Goal: Information Seeking & Learning: Get advice/opinions

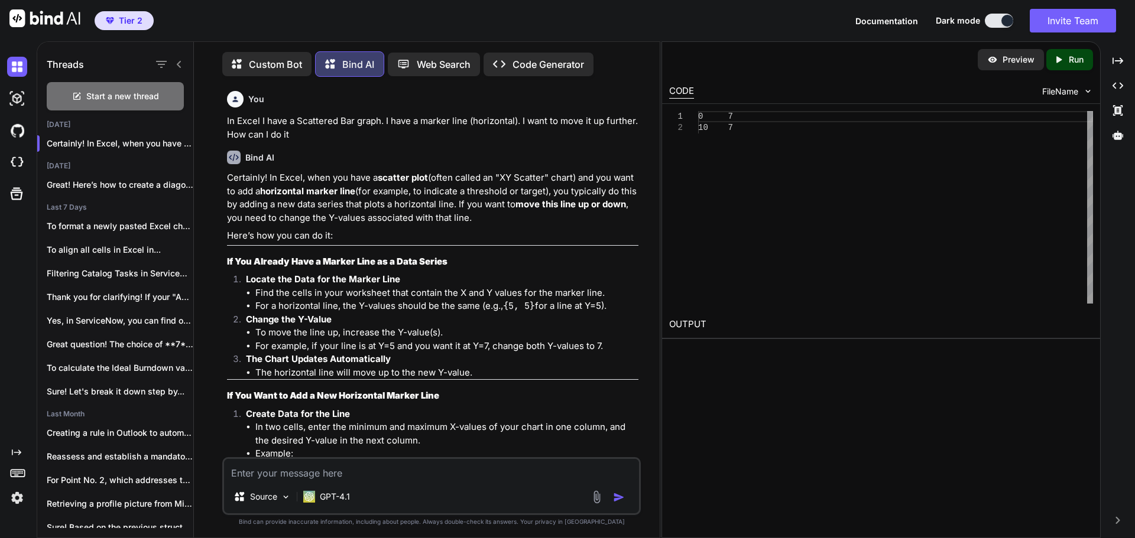
scroll to position [118, 0]
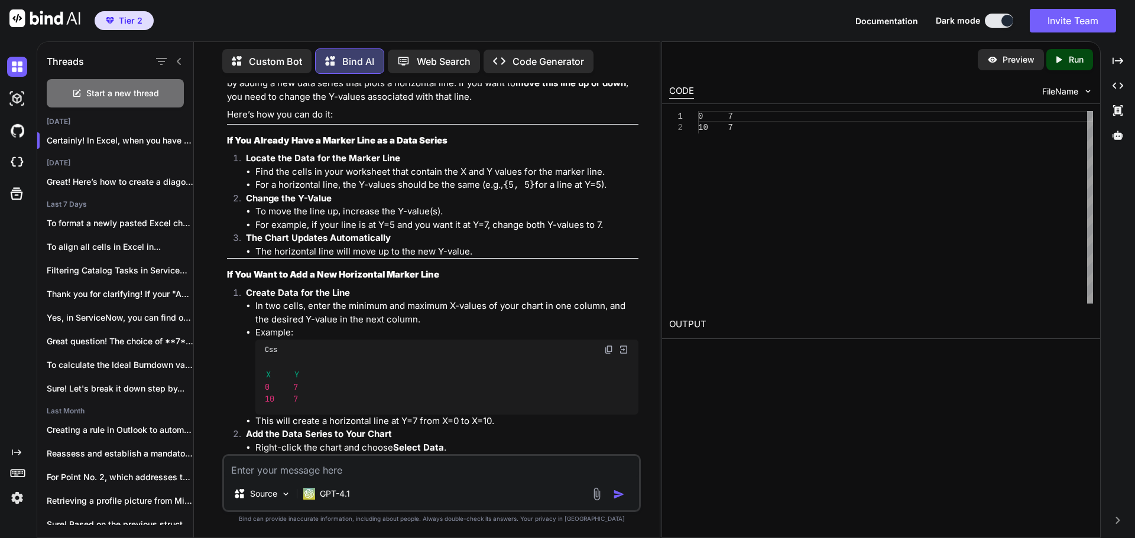
type textarea "I"
type textarea "x"
type textarea "In"
type textarea "x"
type textarea "In"
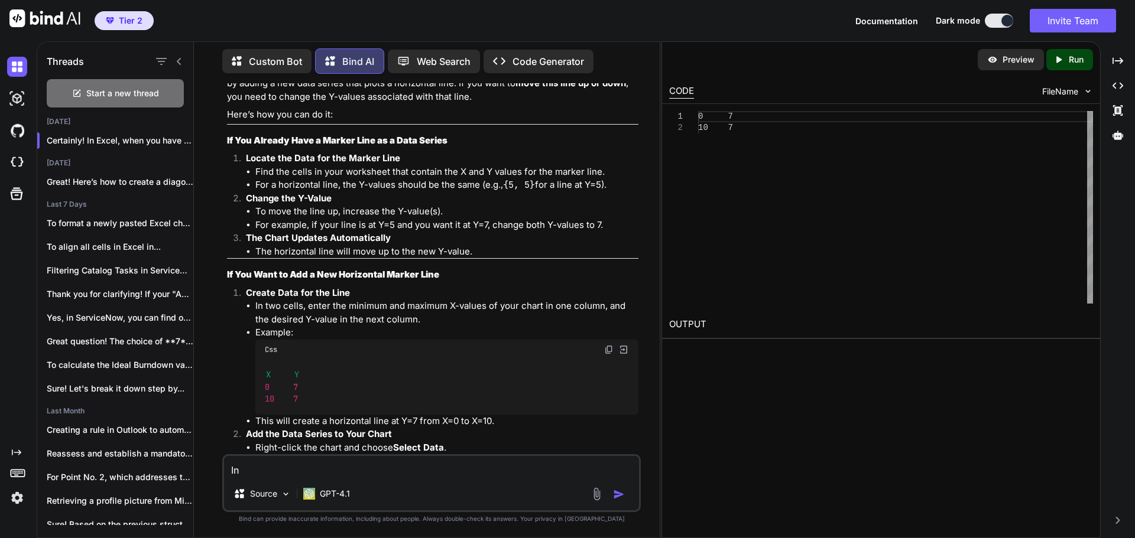
type textarea "x"
type textarea "In S"
type textarea "x"
type textarea "In Se"
type textarea "x"
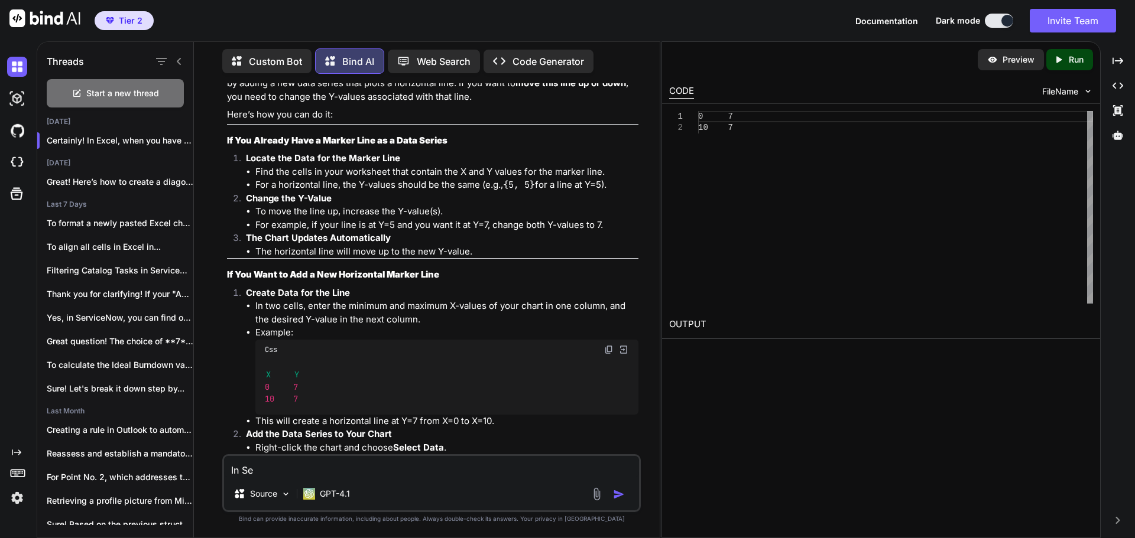
type textarea "In Ser"
type textarea "x"
type textarea "In Serv"
type textarea "x"
type textarea "In Servi"
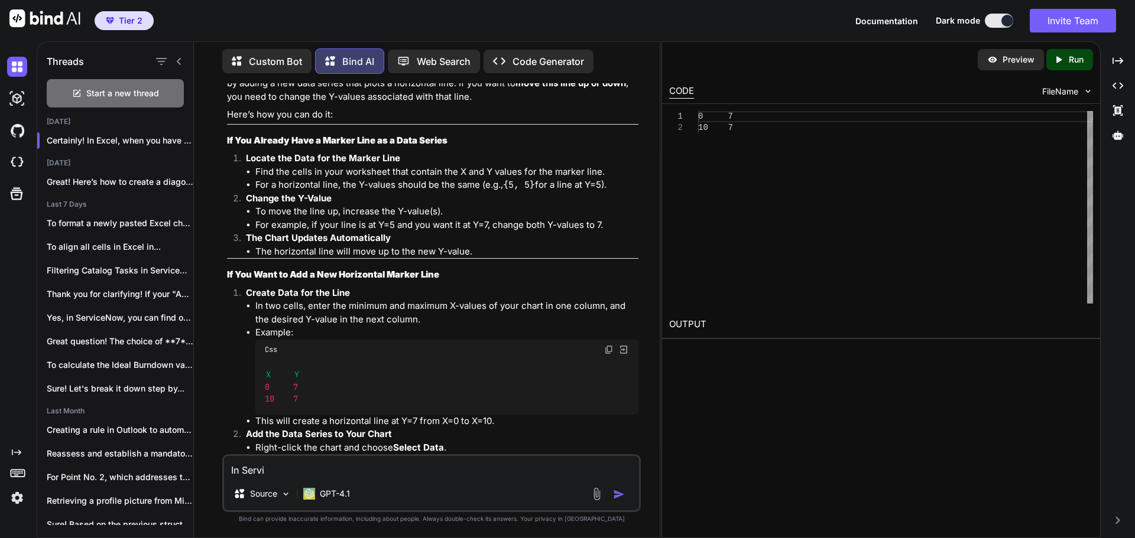
type textarea "x"
type textarea "In Servic"
type textarea "x"
type textarea "In Service"
type textarea "x"
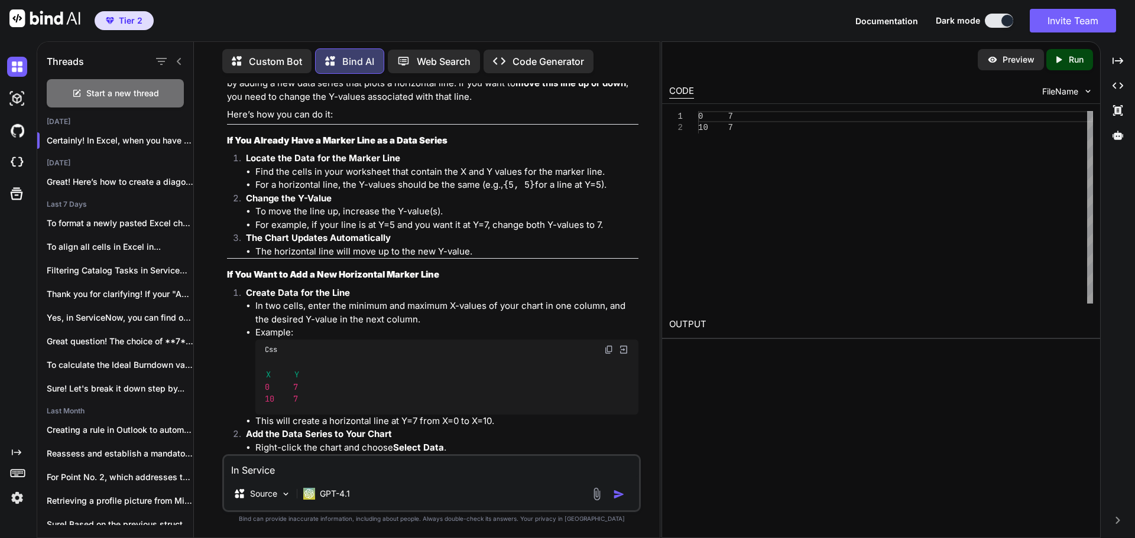
type textarea "In Service"
type textarea "x"
type textarea "In Service"
type textarea "x"
type textarea "In ServiceN"
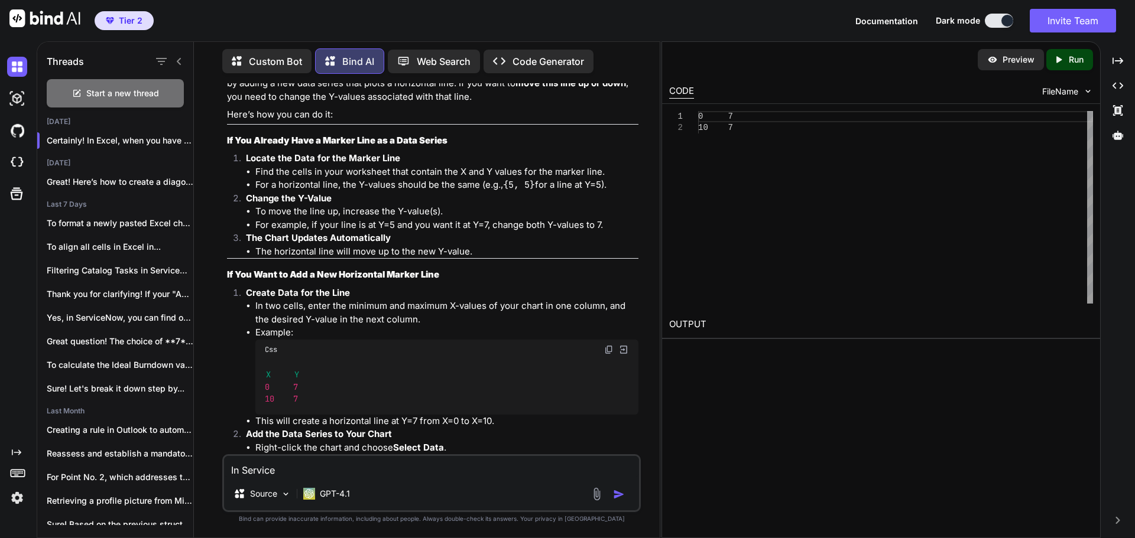
type textarea "x"
type textarea "In ServiceNo"
type textarea "x"
type textarea "In ServiceNow"
type textarea "x"
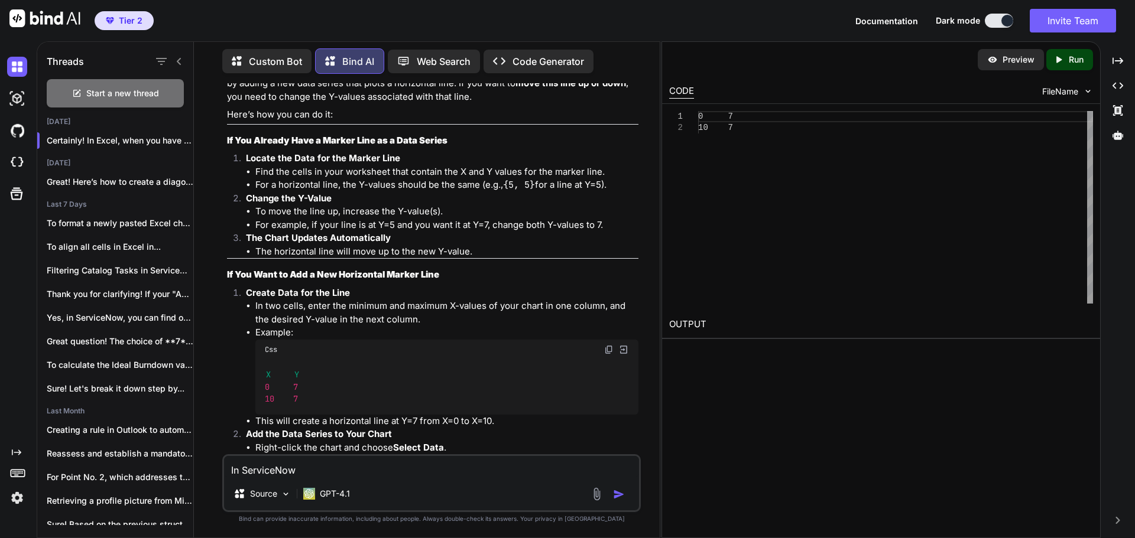
type textarea "In ServiceNow"
type textarea "x"
type textarea "In ServiceNow t"
type textarea "x"
type textarea "In ServiceNow ti"
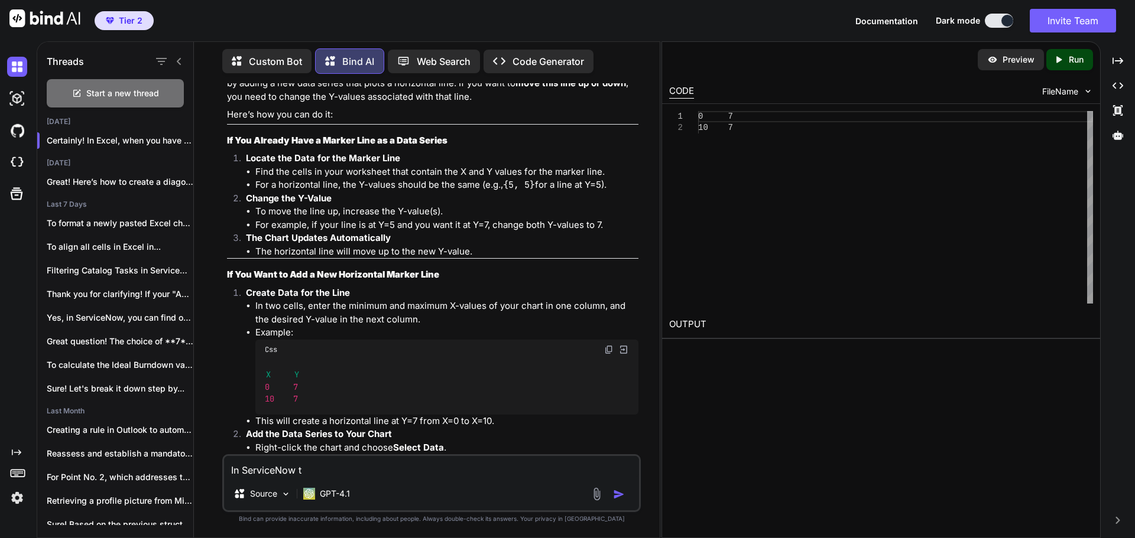
type textarea "x"
type textarea "In ServiceNow tic"
type textarea "x"
type textarea "In ServiceNow tick"
type textarea "x"
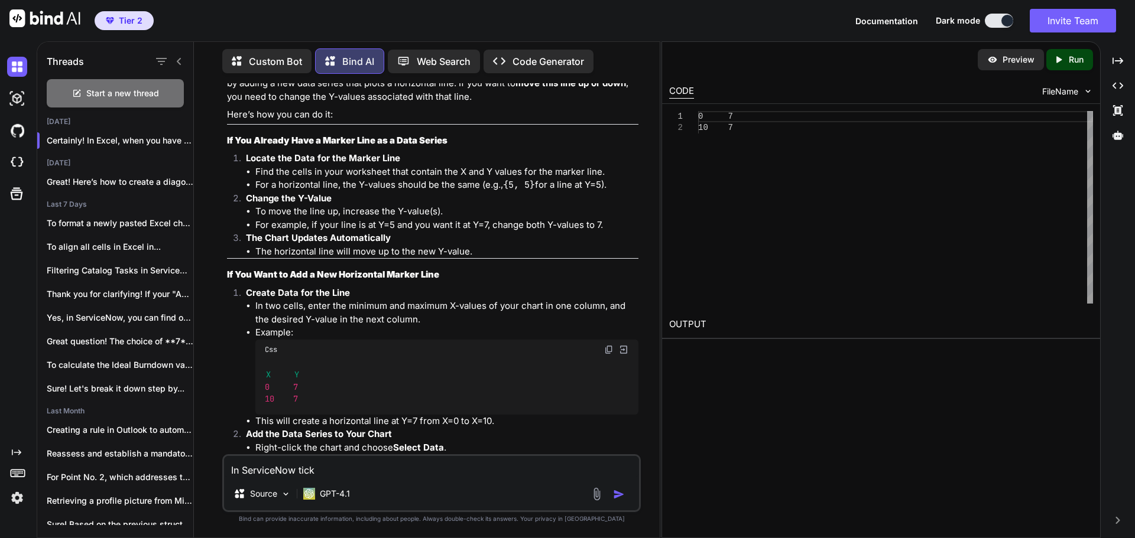
type textarea "In ServiceNow ticke"
type textarea "x"
type textarea "In ServiceNow ticket"
type textarea "x"
type textarea "In ServiceNow ticket"
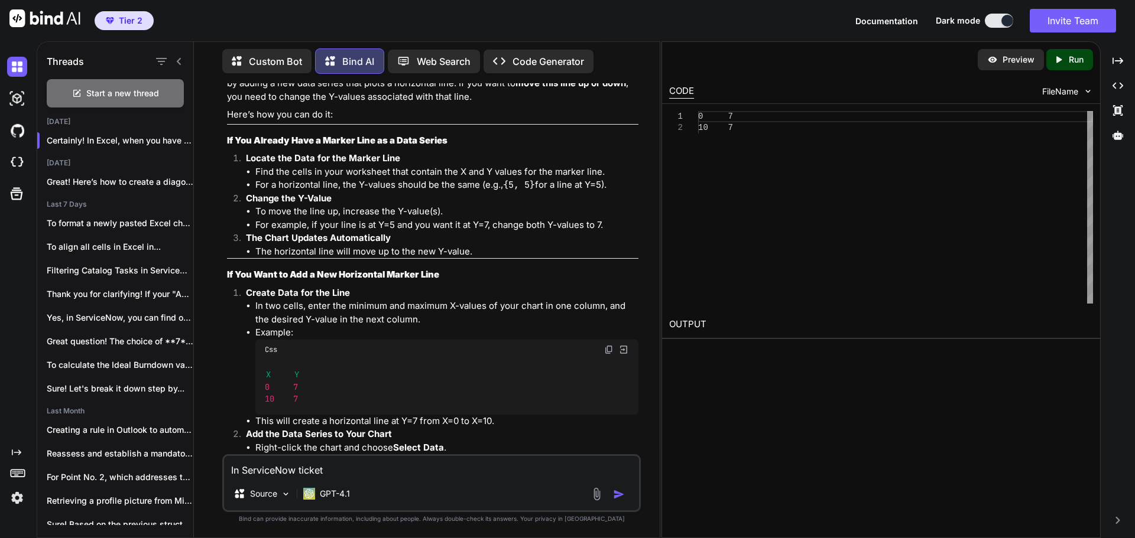
type textarea "x"
type textarea "In ServiceNow ticket d"
type textarea "x"
type textarea "In ServiceNow ticket de"
type textarea "x"
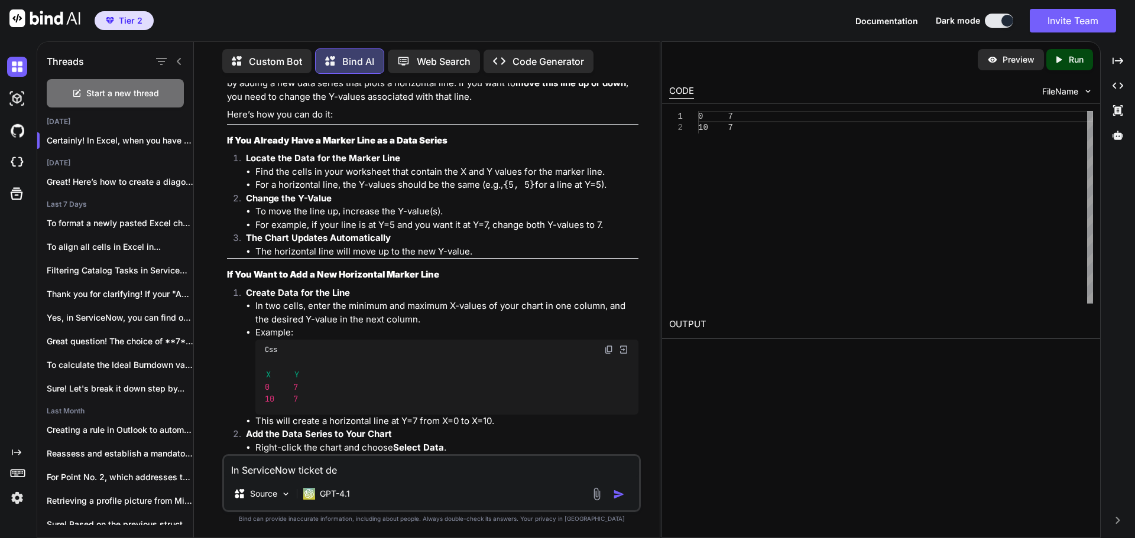
type textarea "In ServiceNow ticket det"
type textarea "x"
type textarea "In ServiceNow ticket deta"
type textarea "x"
type textarea "In ServiceNow ticket detai"
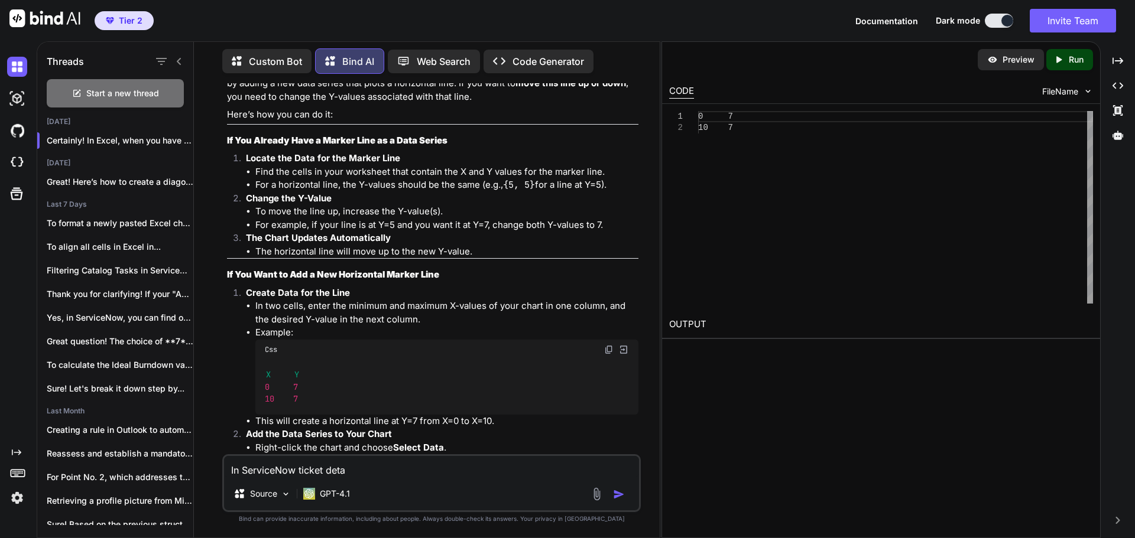
type textarea "x"
type textarea "In ServiceNow ticket detail"
type textarea "x"
type textarea "In ServiceNow ticket details"
type textarea "x"
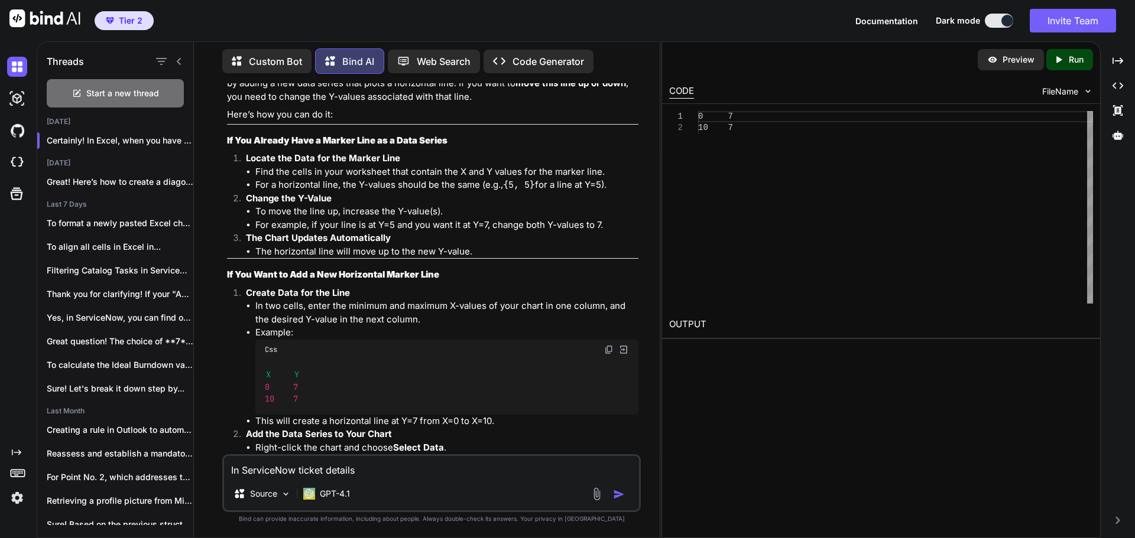
type textarea "In ServiceNow ticket details,"
type textarea "x"
type textarea "In ServiceNow ticket details,"
type textarea "x"
type textarea "In ServiceNow ticket details, h"
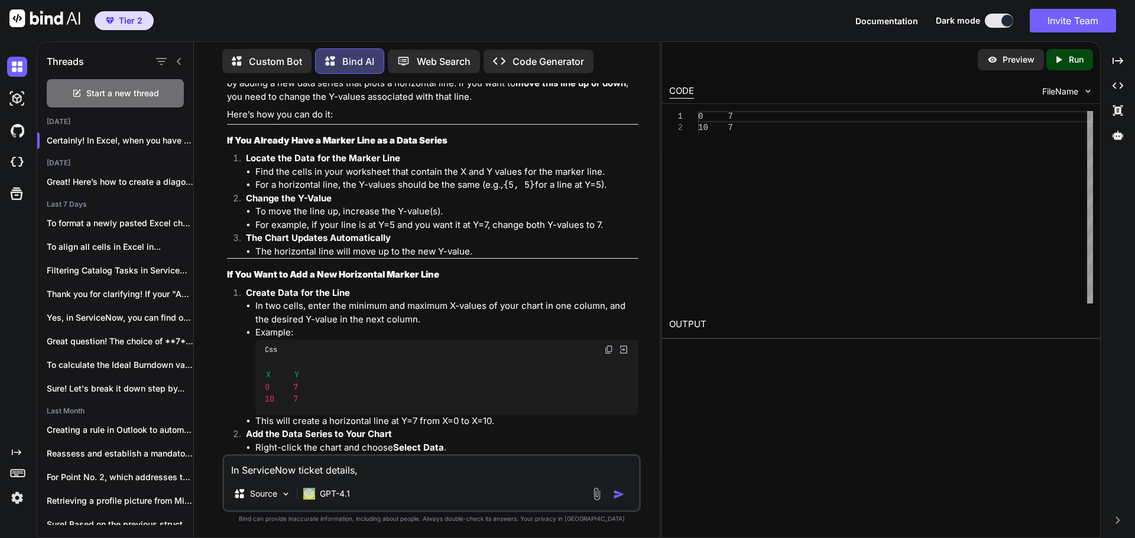
type textarea "x"
type textarea "In ServiceNow ticket details, ho"
type textarea "x"
type textarea "In ServiceNow ticket details, how"
type textarea "x"
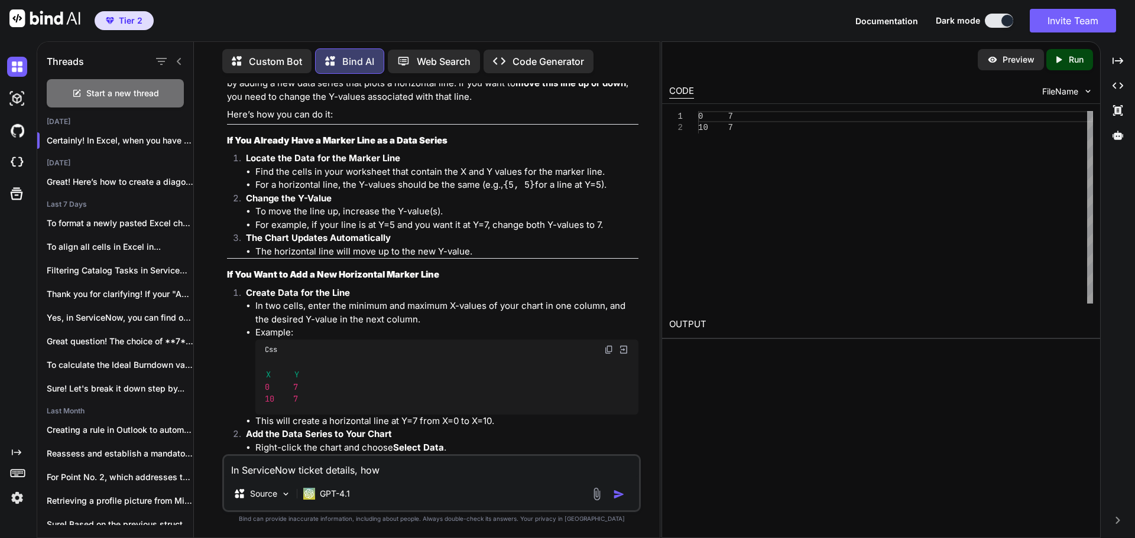
type textarea "In ServiceNow ticket details, how"
type textarea "x"
type textarea "In ServiceNow ticket details, how d"
type textarea "x"
type textarea "In ServiceNow ticket details, how do"
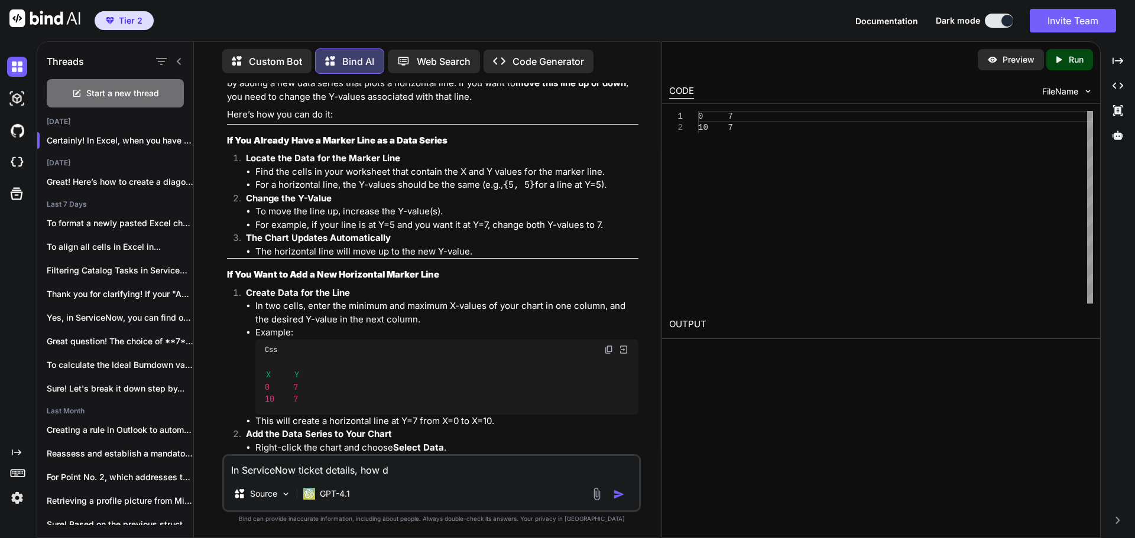
type textarea "x"
type textarea "In ServiceNow ticket details, how do"
type textarea "x"
type textarea "In ServiceNow ticket details, how do I"
type textarea "x"
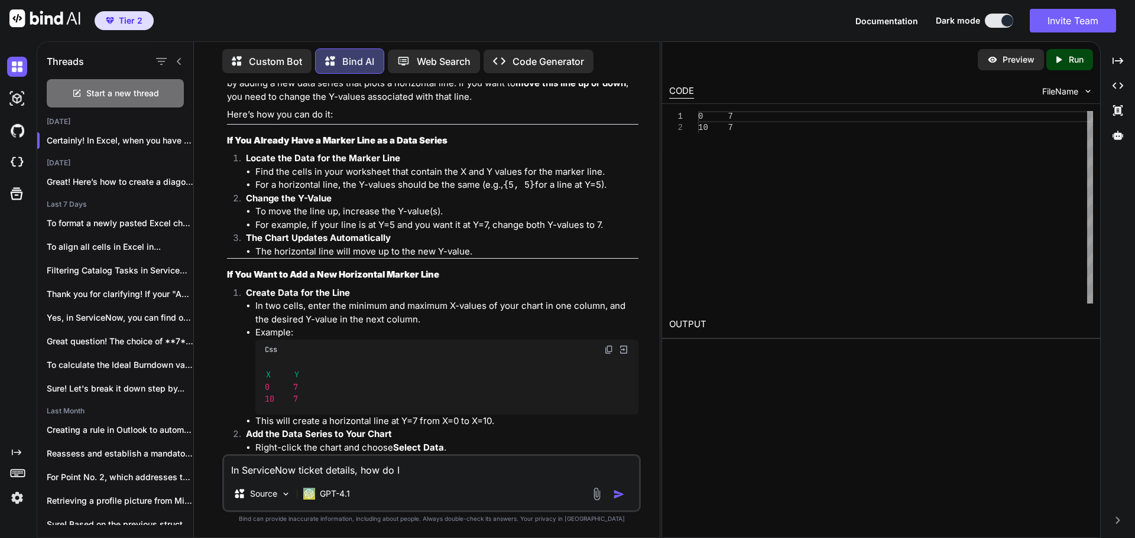
type textarea "In ServiceNow ticket details, how do I"
type textarea "x"
type textarea "In ServiceNow ticket details, how do I f"
type textarea "x"
type textarea "In ServiceNow ticket details, how do I fi"
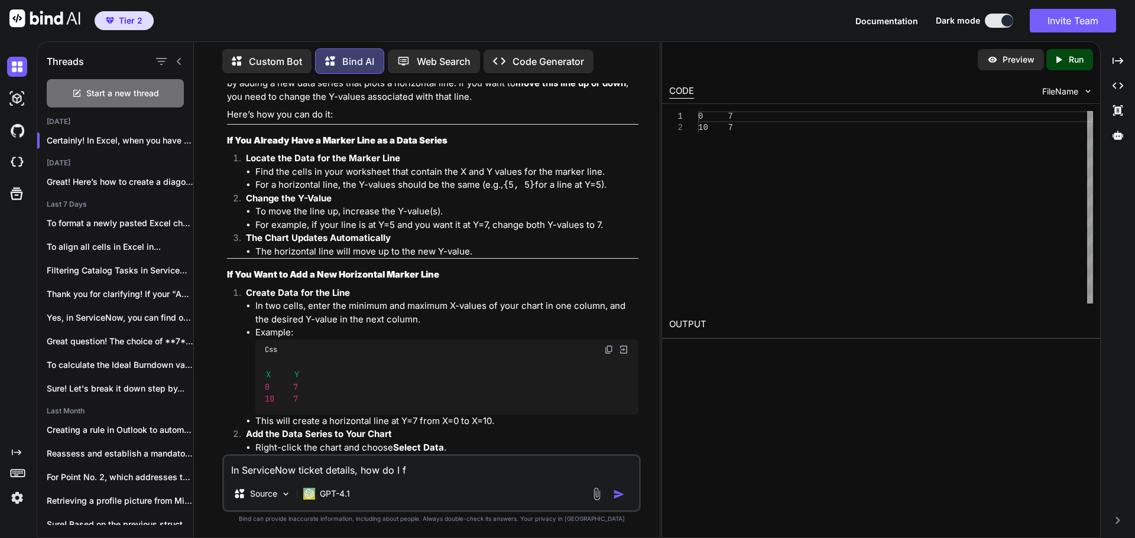
type textarea "x"
type textarea "In ServiceNow ticket details, how do I fin"
type textarea "x"
type textarea "In ServiceNow ticket details, how do I find"
type textarea "x"
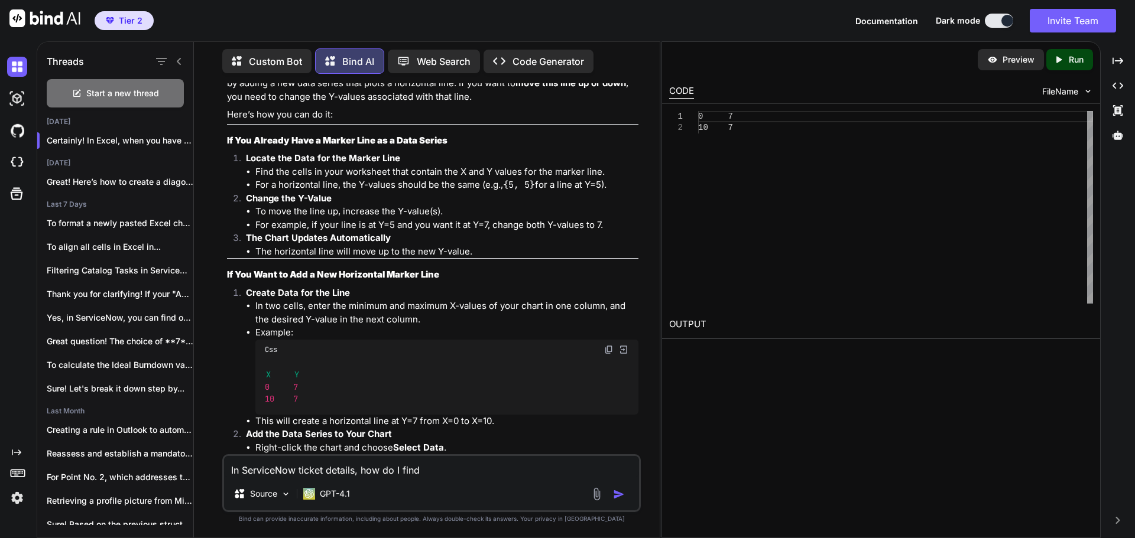
type textarea "In ServiceNow ticket details, how do I find"
type textarea "x"
type textarea "In ServiceNow ticket details, how do I find o"
type textarea "x"
type textarea "In ServiceNow ticket details, how do I find ou"
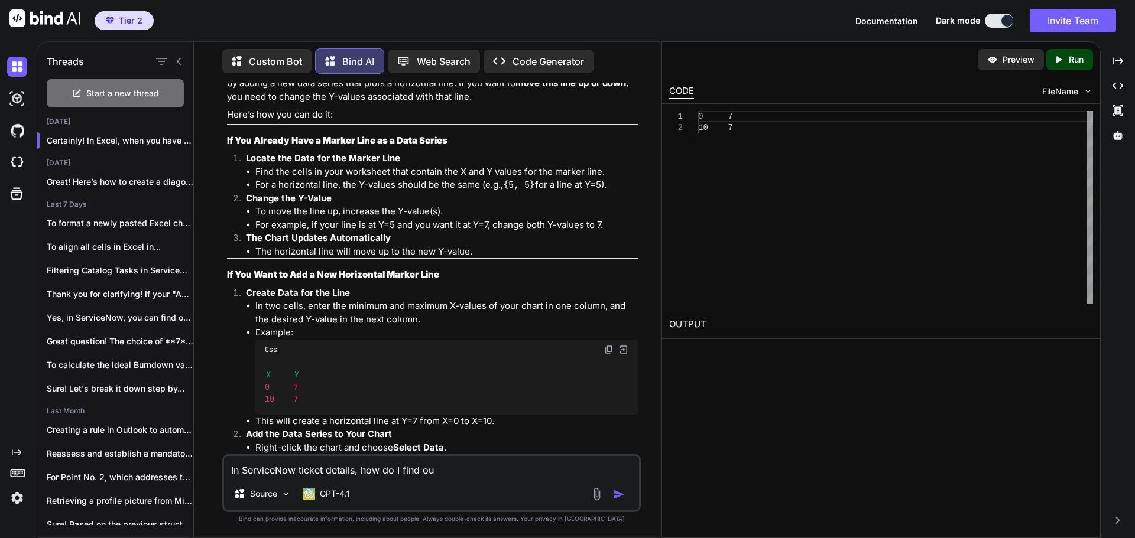
type textarea "x"
type textarea "In ServiceNow ticket details, how do I find out"
type textarea "x"
type textarea "In ServiceNow ticket details, how do I find out"
type textarea "x"
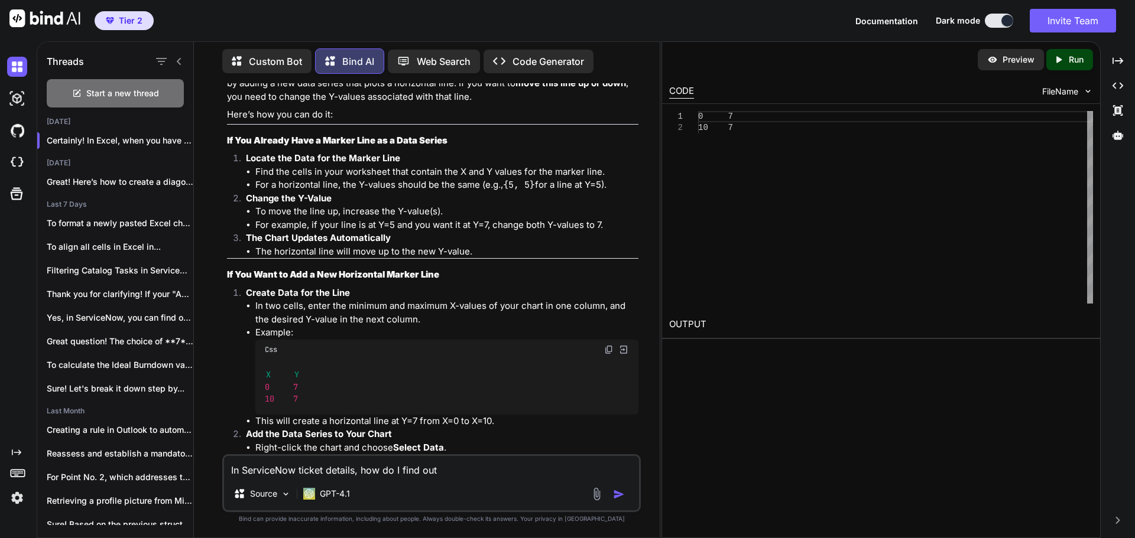
type textarea "In ServiceNow ticket details, how do I find out t"
type textarea "x"
type textarea "In ServiceNow ticket details, how do I find out to"
type textarea "x"
type textarea "In ServiceNow ticket details, how do I find out to"
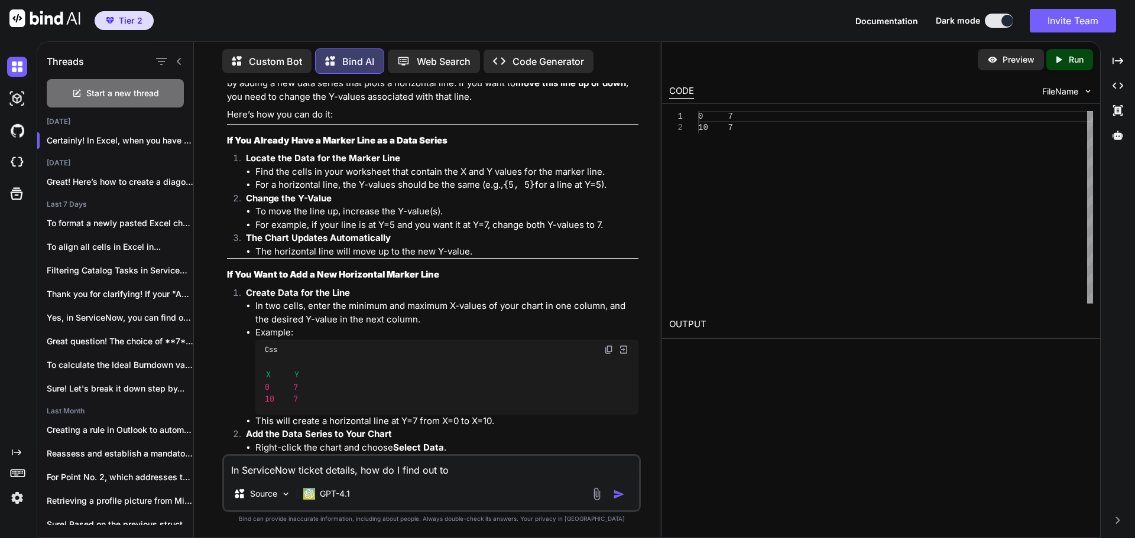
type textarea "x"
type textarea "In ServiceNow ticket details, how do I find out to"
type textarea "x"
type textarea "In ServiceNow ticket details, how do I find out t"
type textarea "x"
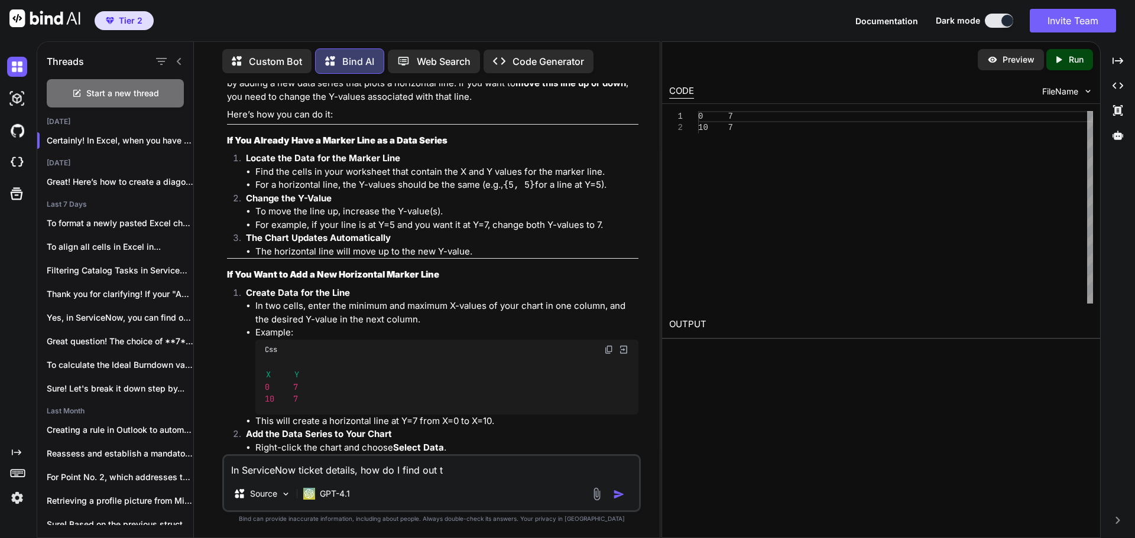
type textarea "In ServiceNow ticket details, how do I find out"
type textarea "x"
type textarea "In ServiceNow ticket details, how do I find out h"
type textarea "x"
type textarea "In ServiceNow ticket details, how do I find out ho"
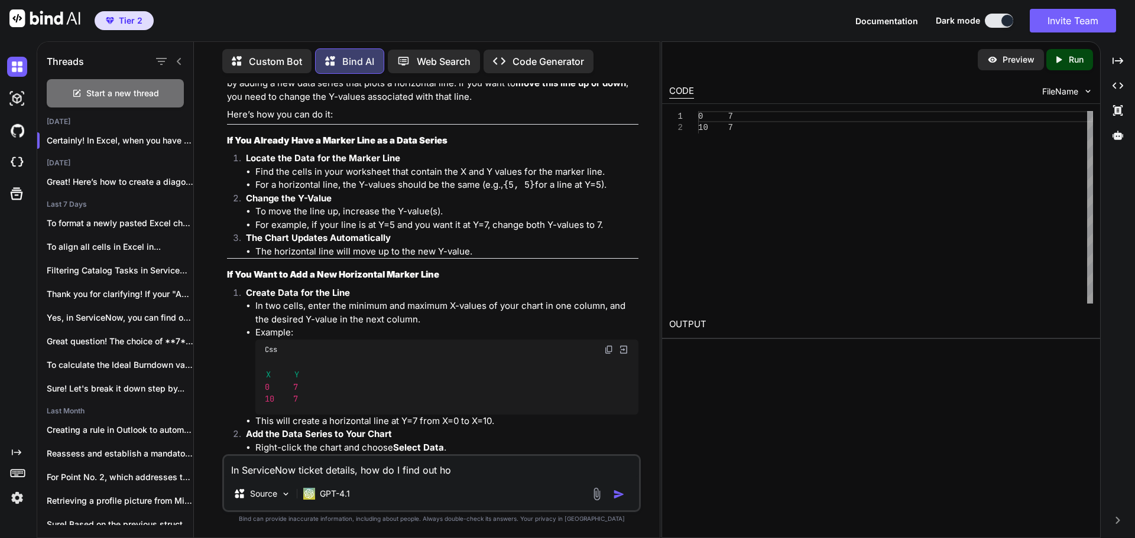
type textarea "x"
type textarea "In ServiceNow ticket details, how do I find out how"
type textarea "x"
type textarea "In ServiceNow ticket details, how do I find out how"
type textarea "x"
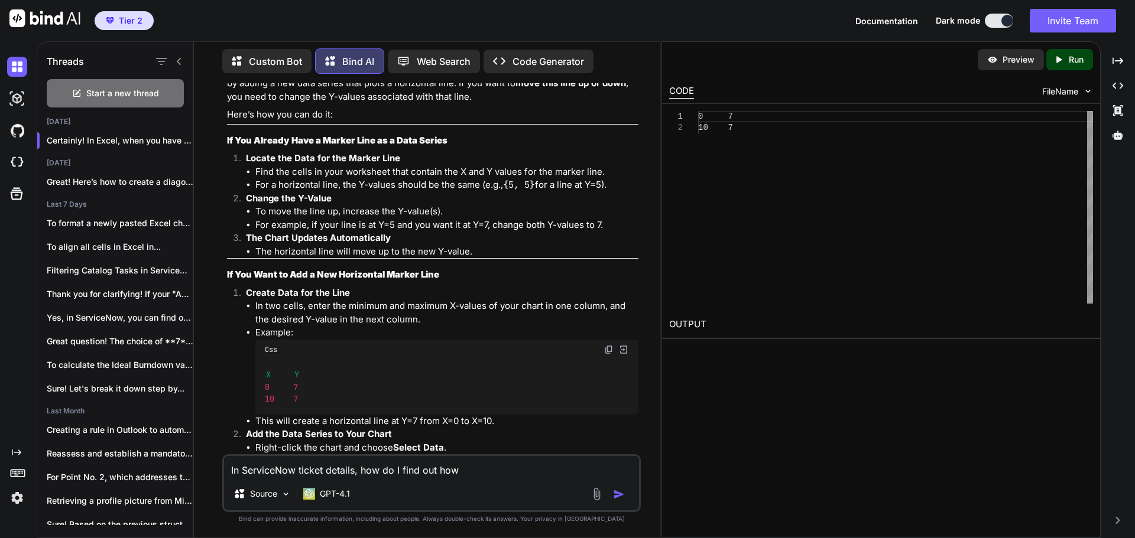
type textarea "In ServiceNow ticket details, how do I find out how m"
type textarea "x"
type textarea "In ServiceNow ticket details, how do I find out how ma"
type textarea "x"
type textarea "In ServiceNow ticket details, how do I find out how man"
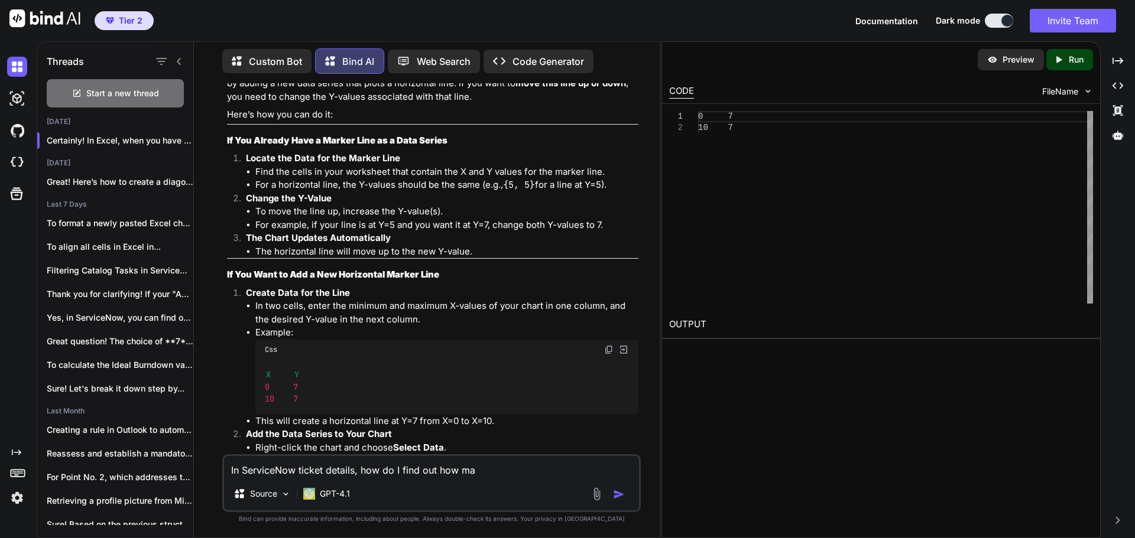
type textarea "x"
type textarea "In ServiceNow ticket details, how do I find out how many"
type textarea "x"
type textarea "In ServiceNow ticket details, how do I find out how many"
type textarea "x"
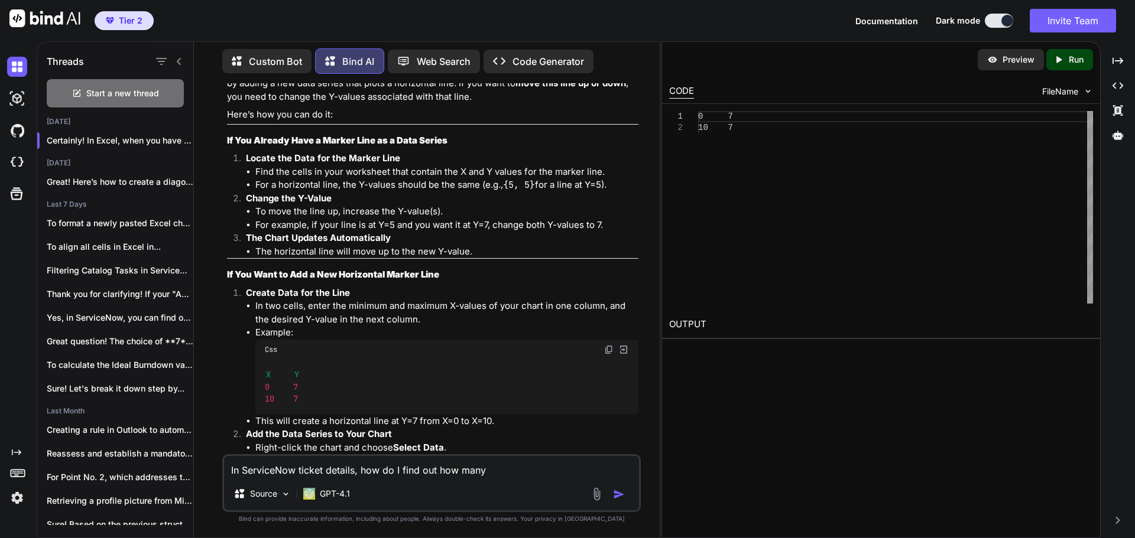
type textarea "In ServiceNow ticket details, how do I find out how many t"
type textarea "x"
type textarea "In ServiceNow ticket details, how do I find out how many ti"
type textarea "x"
type textarea "In ServiceNow ticket details, how do I find out how many [PERSON_NAME]"
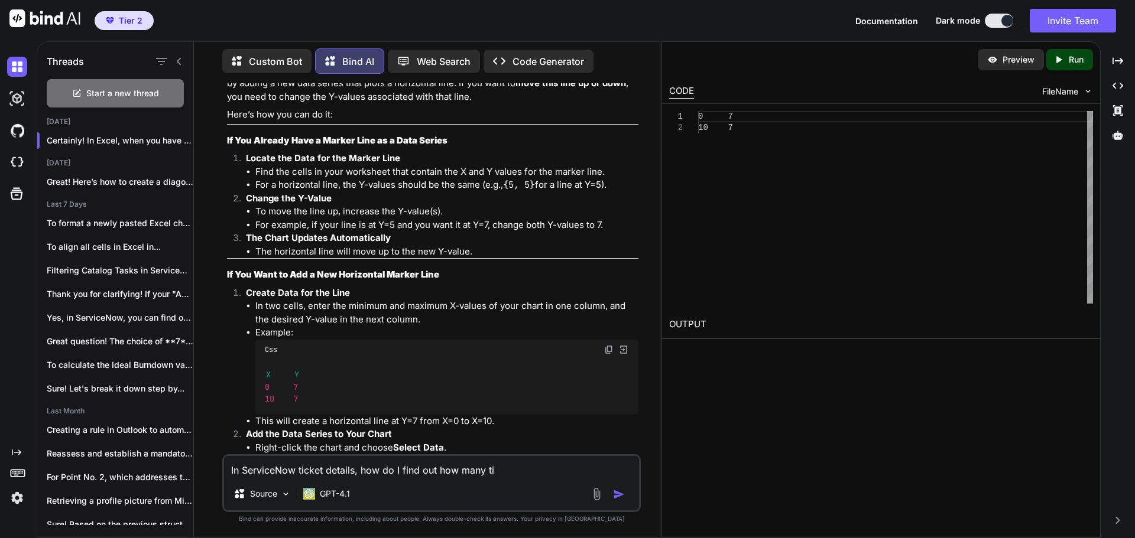
type textarea "x"
type textarea "In ServiceNow ticket details, how do I find out how many time"
type textarea "x"
type textarea "In ServiceNow ticket details, how do I find out how many times"
type textarea "x"
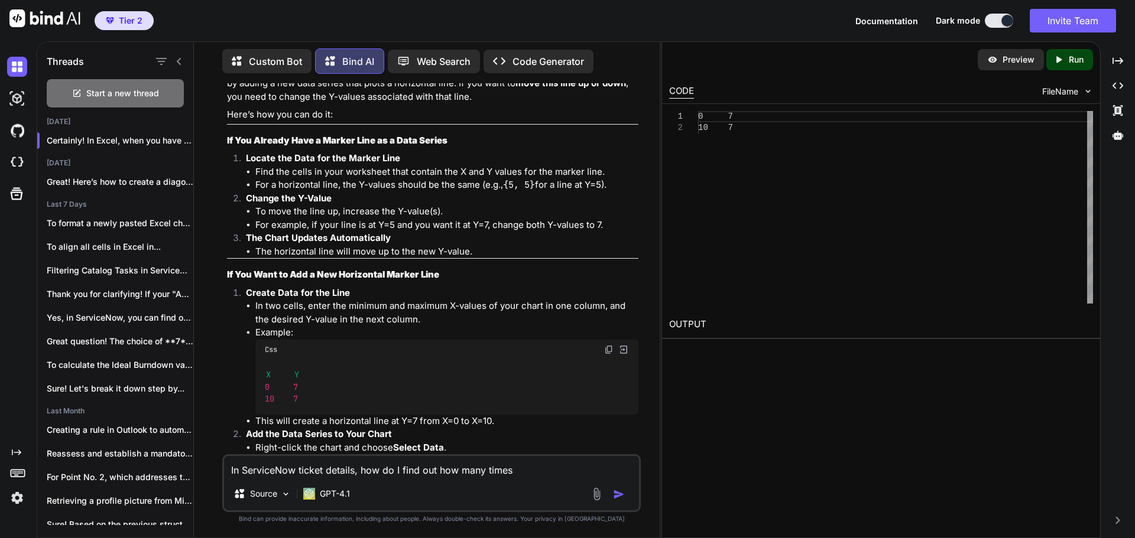
type textarea "In ServiceNow ticket details, how do I find out how many times"
type textarea "x"
type textarea "In ServiceNow ticket details, how do I find out how many times t"
type textarea "x"
type textarea "In ServiceNow ticket details, how do I find out how many times th"
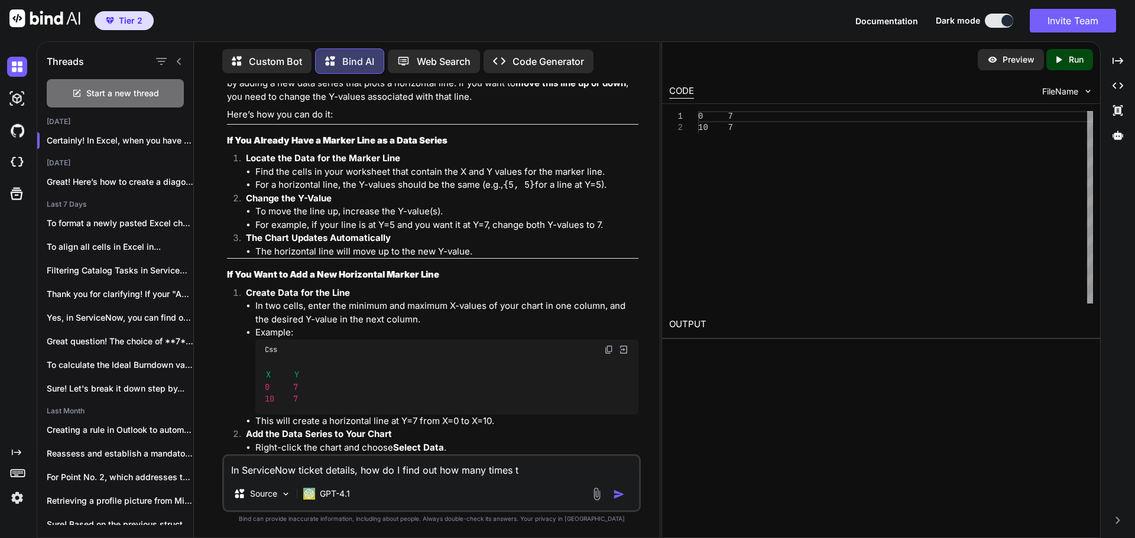
type textarea "x"
type textarea "In ServiceNow ticket details, how do I find out how many times the"
type textarea "x"
type textarea "In ServiceNow ticket details, how do I find out how many times the"
type textarea "x"
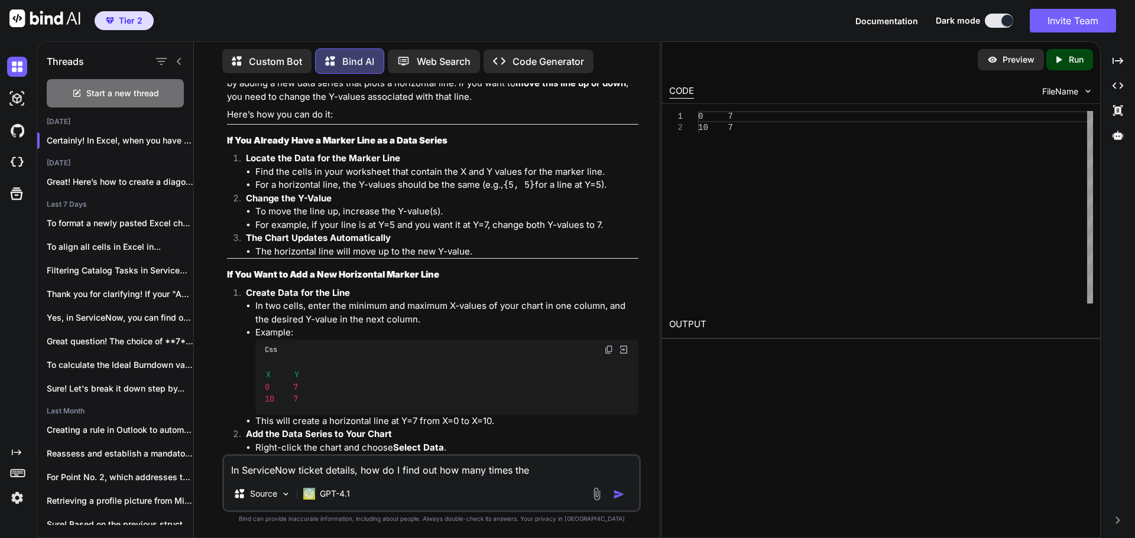
type textarea "In ServiceNow ticket details, how do I find out how many times the t"
type textarea "x"
type textarea "In ServiceNow ticket details, how do I find out how many times the ti"
type textarea "x"
type textarea "In ServiceNow ticket details, how do I find out how many times the tic"
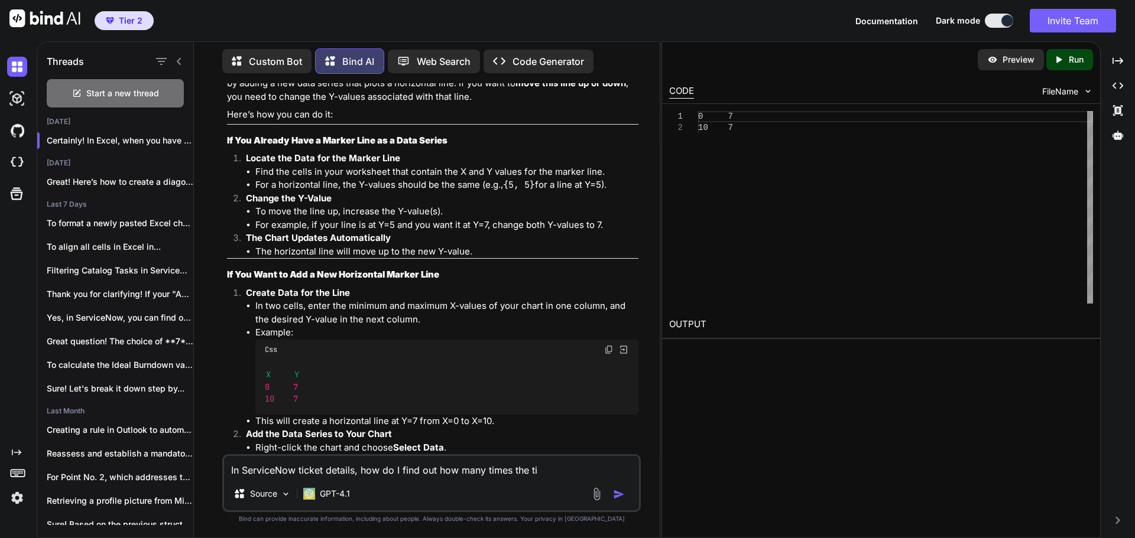
type textarea "x"
type textarea "In ServiceNow ticket details, how do I find out how many times the tick"
type textarea "x"
type textarea "In ServiceNow ticket details, how do I find out how many times the ticke"
type textarea "x"
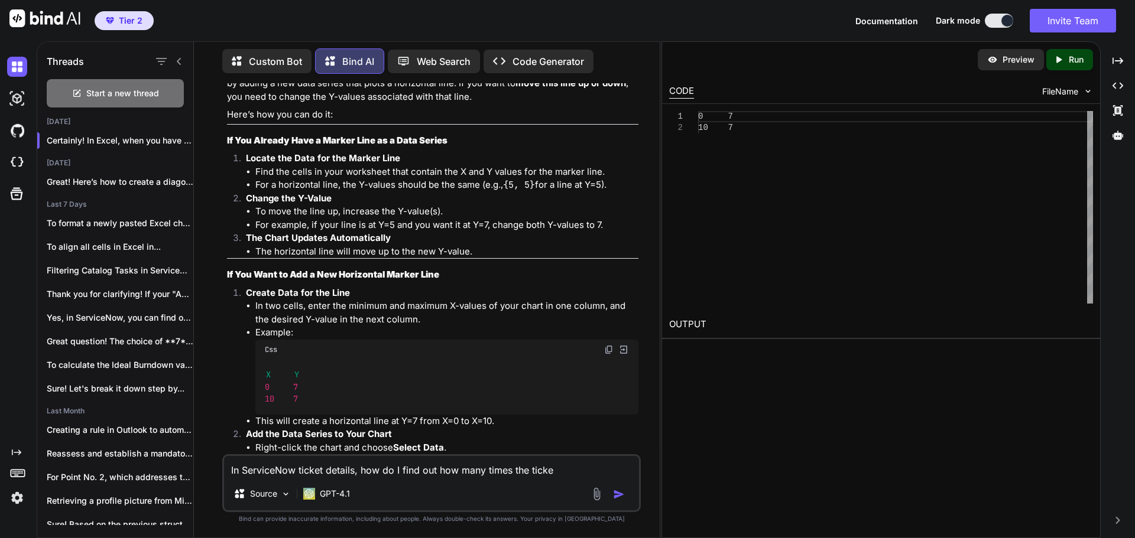
type textarea "In ServiceNow ticket details, how do I find out how many times the ticket"
type textarea "x"
type textarea "In ServiceNow ticket details, how do I find out how many times the ticket"
type textarea "x"
type textarea "In ServiceNow ticket details, how do I find out how many times the ticket h"
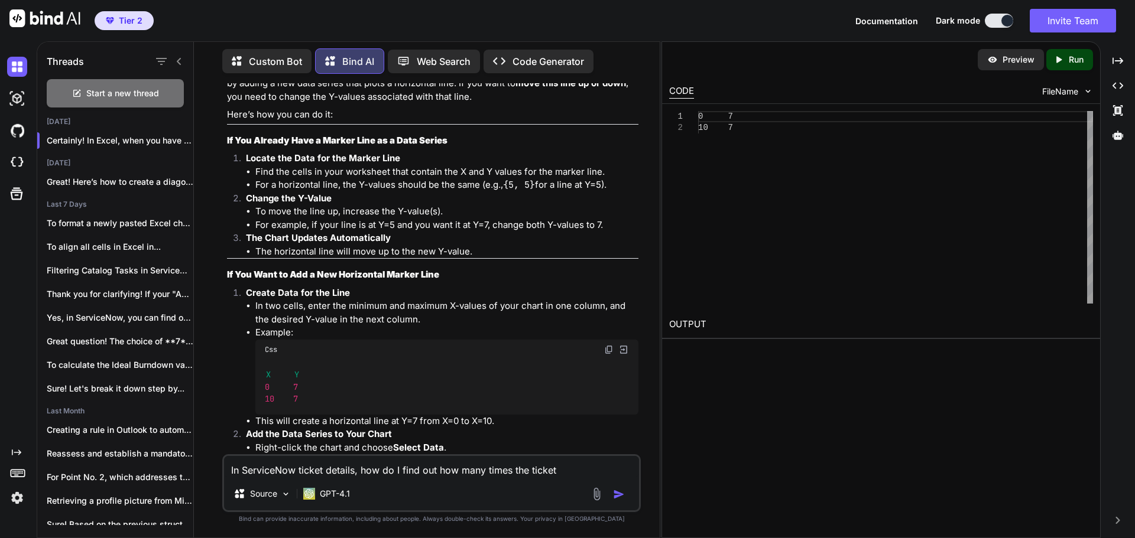
type textarea "x"
type textarea "In ServiceNow ticket details, how do I find out how many times the ticket ha"
type textarea "x"
type textarea "In ServiceNow ticket details, how do I find out how many times the ticket has"
type textarea "x"
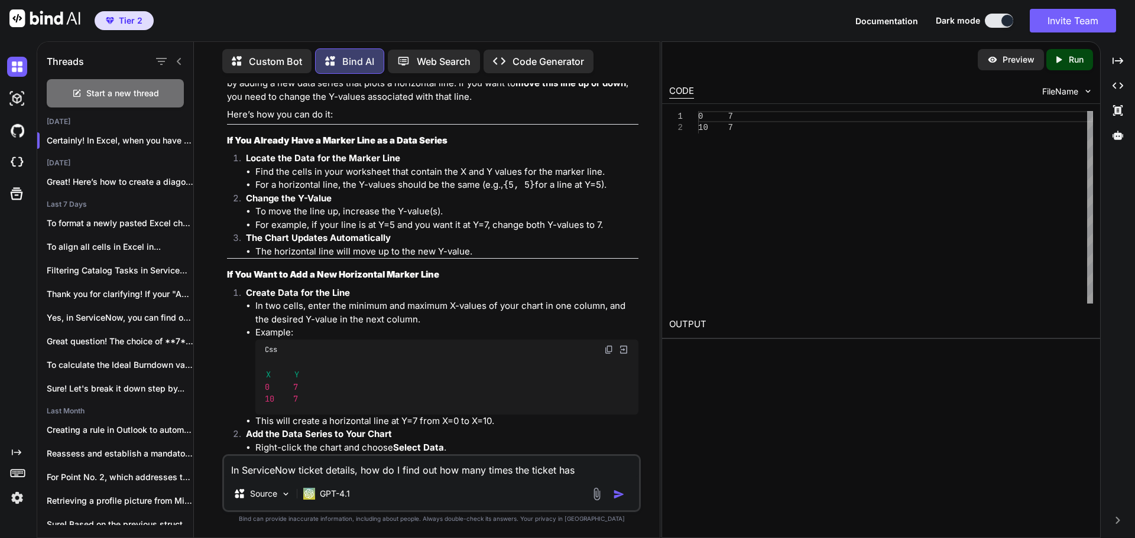
type textarea "In ServiceNow ticket details, how do I find out how many times the ticket has"
type textarea "x"
type textarea "In ServiceNow ticket details, how do I find out how many times the ticket has b"
type textarea "x"
type textarea "In ServiceNow ticket details, how do I find out how many times the ticket has be"
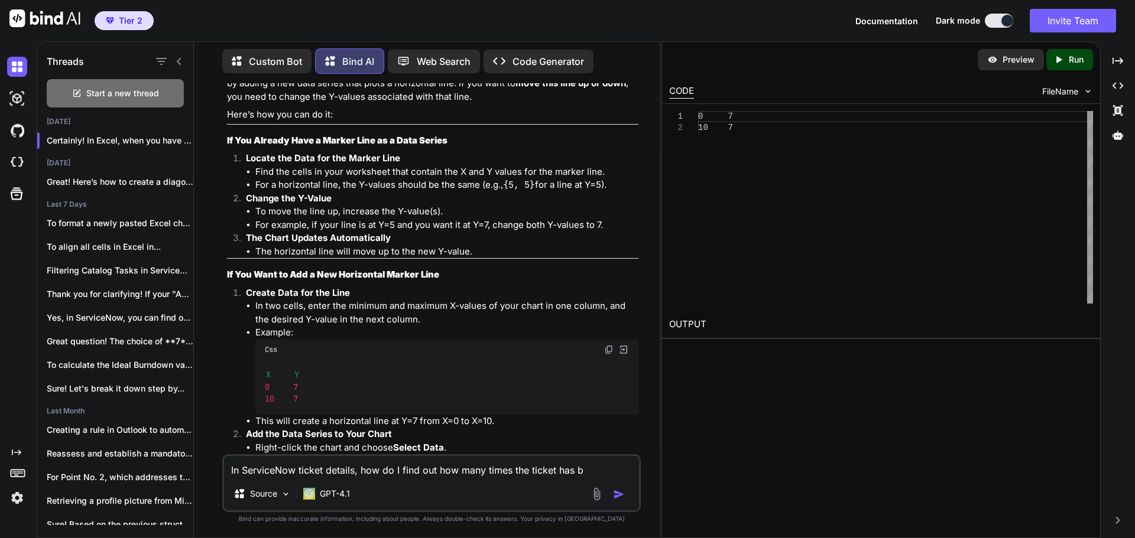
type textarea "x"
type textarea "In ServiceNow ticket details, how do I find out how many times the ticket has b…"
type textarea "x"
type textarea "In ServiceNow ticket details, how do I find out how many times the ticket has b…"
type textarea "x"
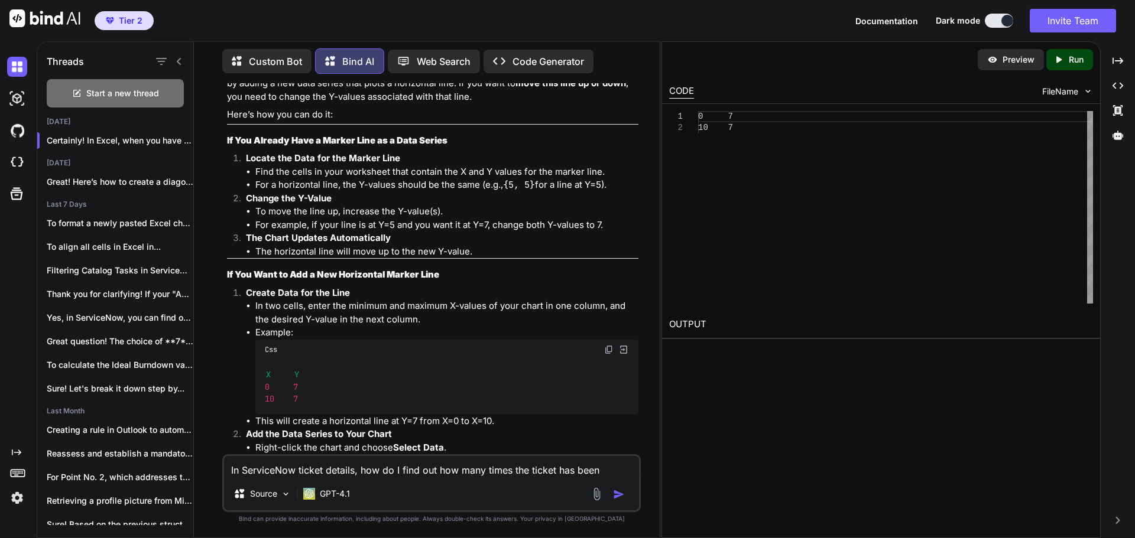
type textarea "In ServiceNow ticket details, how do I find out how many times the ticket has b…"
type textarea "x"
type textarea "In ServiceNow ticket details, how do I find out how many times the ticket has b…"
type textarea "x"
type textarea "In ServiceNow ticket details, how do I find out how many times the ticket has b…"
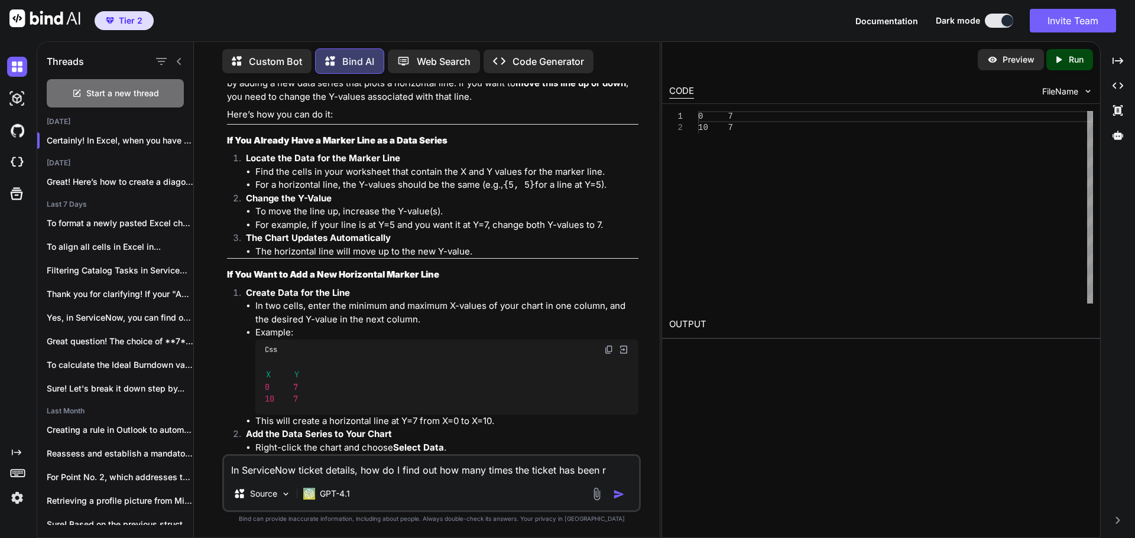
type textarea "x"
type textarea "In ServiceNow ticket details, how do I find out how many times the ticket has b…"
type textarea "x"
type textarea "In ServiceNow ticket details, how do I find out how many times the ticket has b…"
type textarea "x"
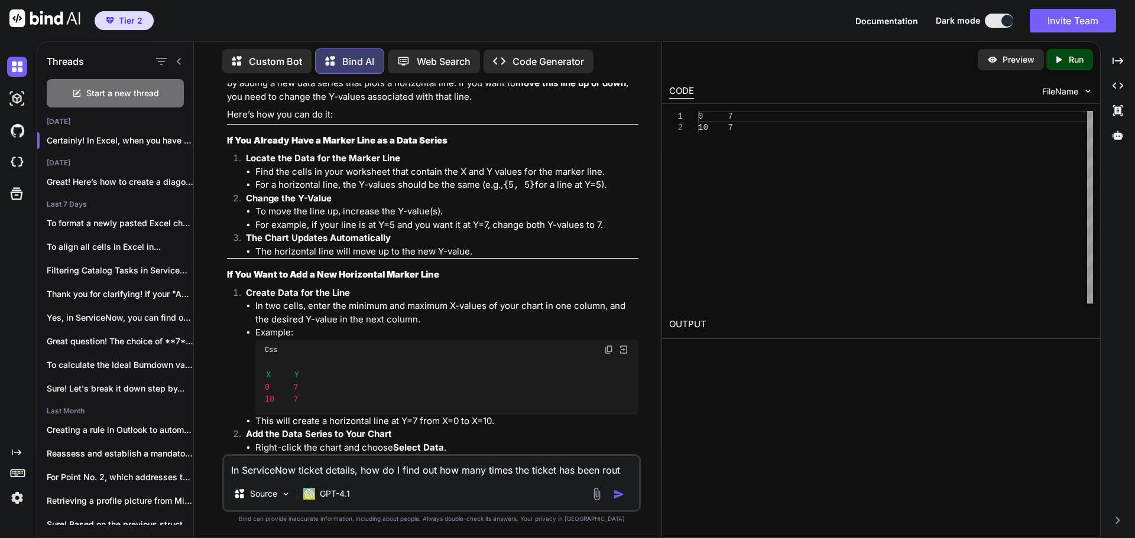
type textarea "In ServiceNow ticket details, how do I find out how many times the ticket has b…"
type textarea "x"
type textarea "In ServiceNow ticket details, how do I find out how many times the ticket has b…"
type textarea "x"
type textarea "In ServiceNow ticket details, how do I find out how many times the ticket has b…"
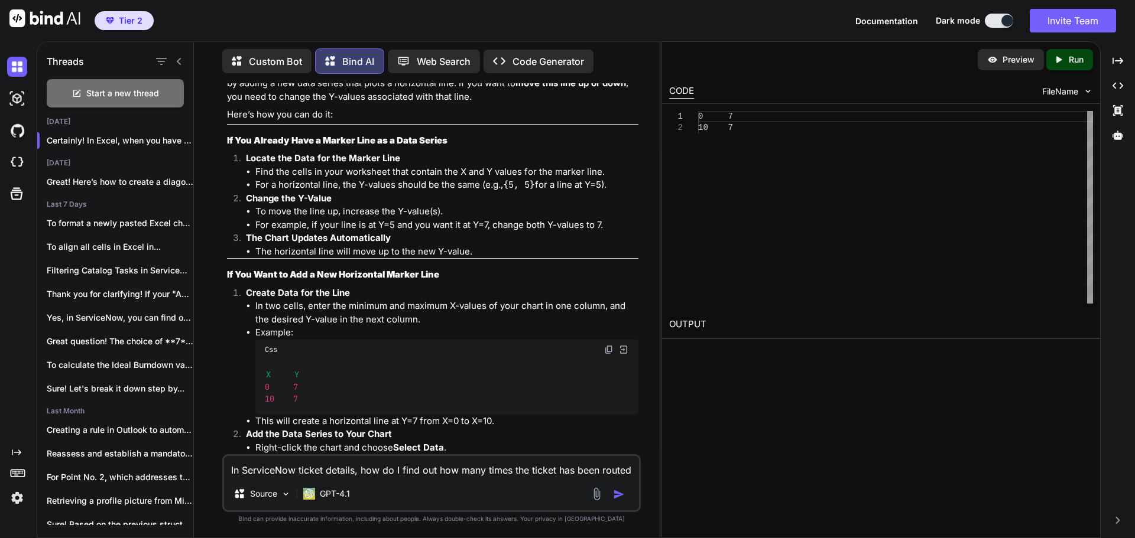
type textarea "x"
type textarea "In ServiceNow ticket details, how do I find out how many times the ticket has b…"
type textarea "x"
type textarea "In ServiceNow ticket details, how do I find out how many times the ticket has b…"
type textarea "x"
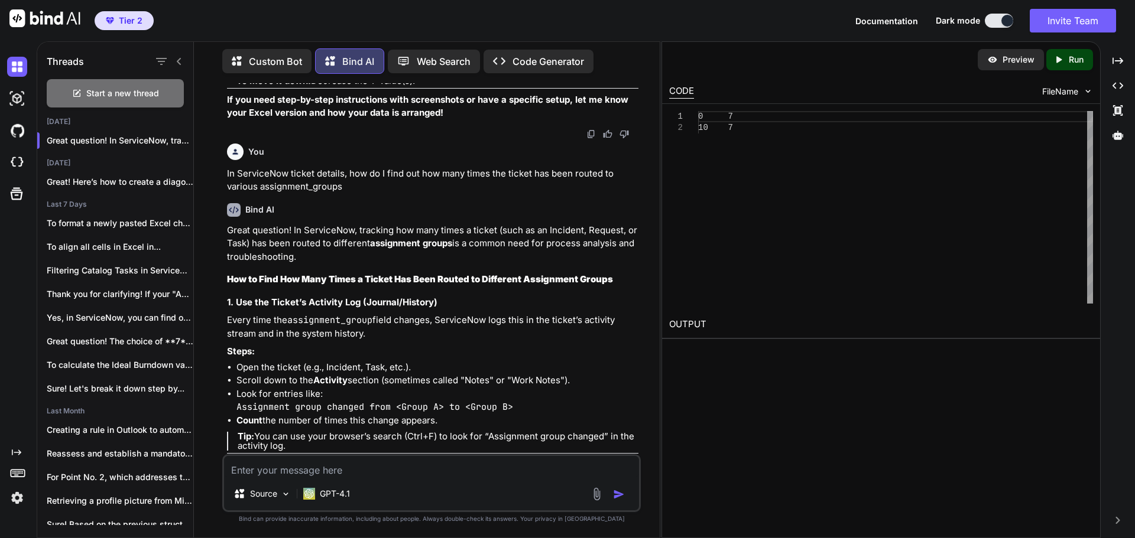
scroll to position [679, 0]
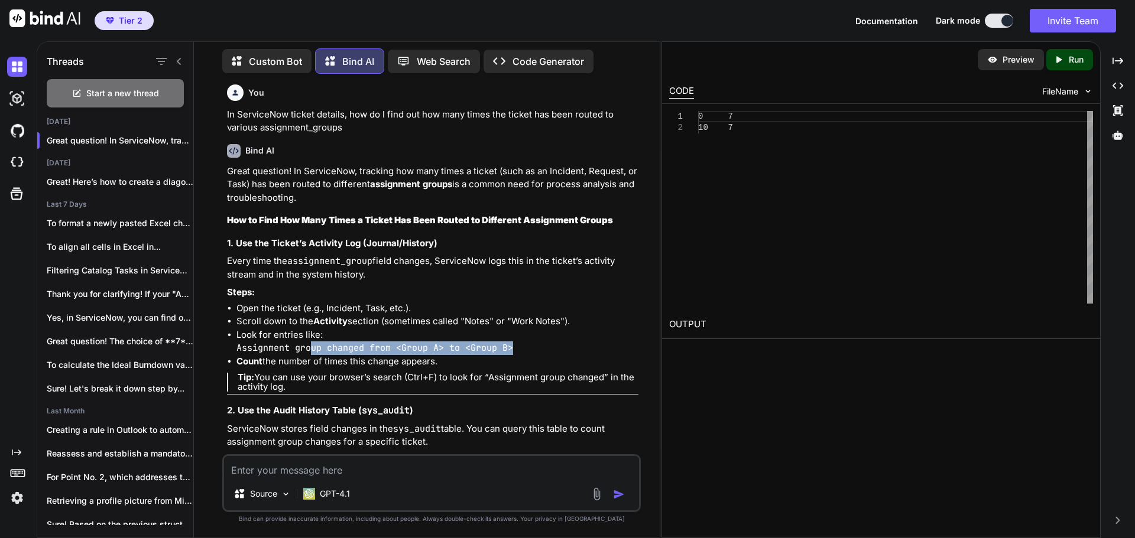
drag, startPoint x: 313, startPoint y: 347, endPoint x: 515, endPoint y: 345, distance: 202.7
click at [515, 345] on li "Look for entries like: Assignment group changed from <Group A> to <Group B>" at bounding box center [437, 342] width 402 height 27
